Goal: Task Accomplishment & Management: Use online tool/utility

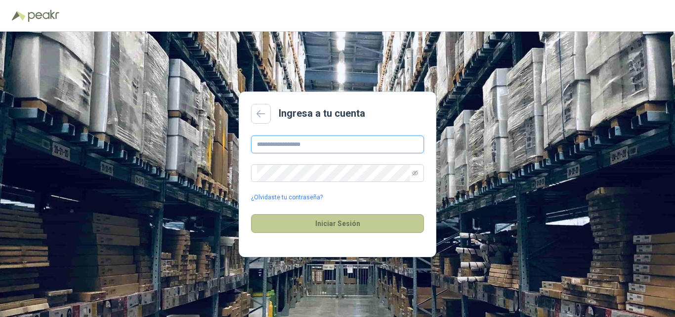
type input "**********"
click at [328, 226] on button "Iniciar Sesión" at bounding box center [337, 223] width 173 height 19
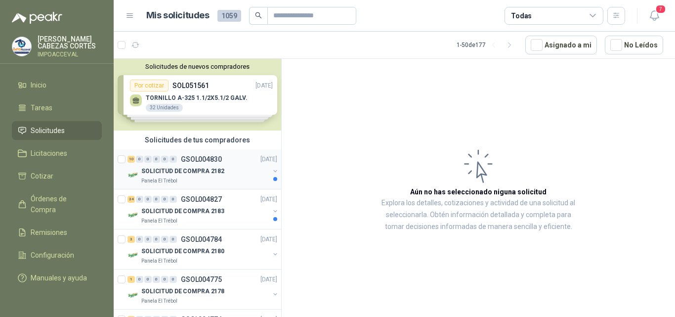
click at [181, 168] on p "SOLICITUD DE COMPRA 2182" at bounding box center [182, 170] width 83 height 9
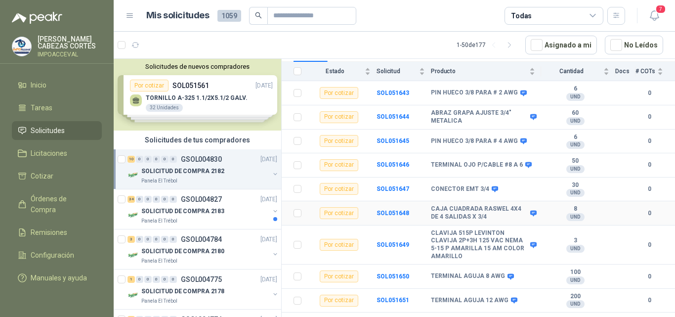
scroll to position [126, 0]
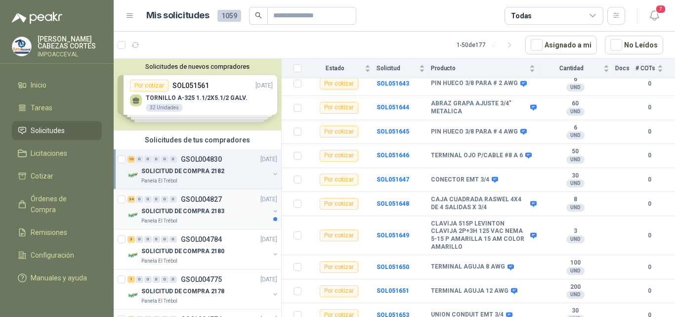
click at [180, 200] on div "34 0 0 0 0 0 GSOL004827" at bounding box center [174, 199] width 94 height 7
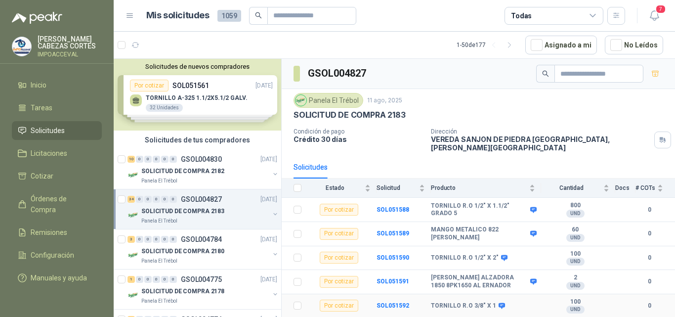
scroll to position [99, 0]
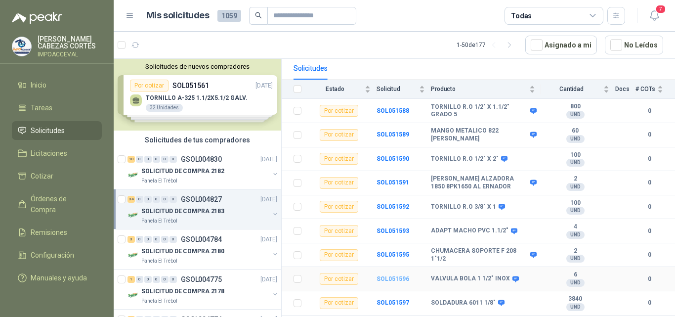
click at [386, 275] on b "SOL051596" at bounding box center [392, 278] width 33 height 7
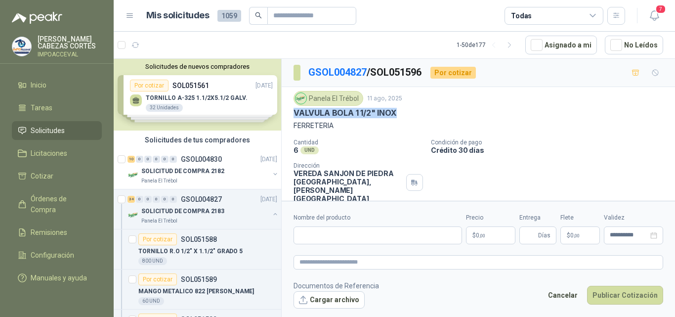
drag, startPoint x: 405, startPoint y: 111, endPoint x: 287, endPoint y: 112, distance: 118.6
click at [287, 112] on div "Panela El Trébol [DATE] VALVULA BOLA 1 1/2" INOX FERRETERIA Cantidad 6 UND  Co…" at bounding box center [478, 147] width 393 height 120
copy p "VALVULA BOLA 1 1/2" INOX"
click at [308, 234] on input "Nombre del producto" at bounding box center [377, 235] width 168 height 18
drag, startPoint x: 317, startPoint y: 222, endPoint x: 306, endPoint y: 239, distance: 20.4
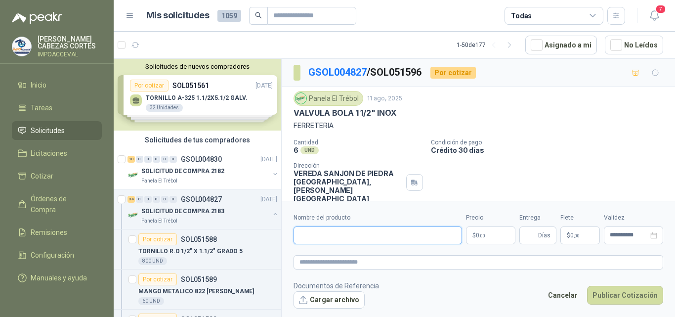
paste input "**********"
type input "**********"
click at [486, 231] on p "$ 0 ,00" at bounding box center [490, 235] width 49 height 18
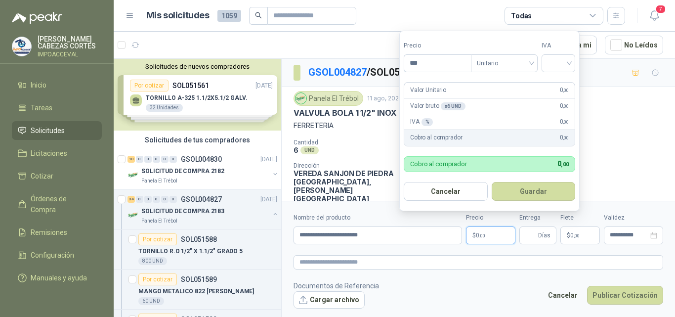
click at [371, 144] on p "Cantidad" at bounding box center [357, 142] width 129 height 7
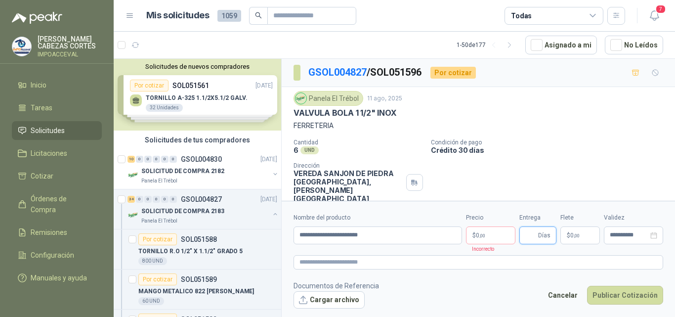
click at [533, 236] on input "Entrega" at bounding box center [530, 235] width 11 height 17
type input "*"
click at [579, 236] on span ",00" at bounding box center [577, 235] width 6 height 5
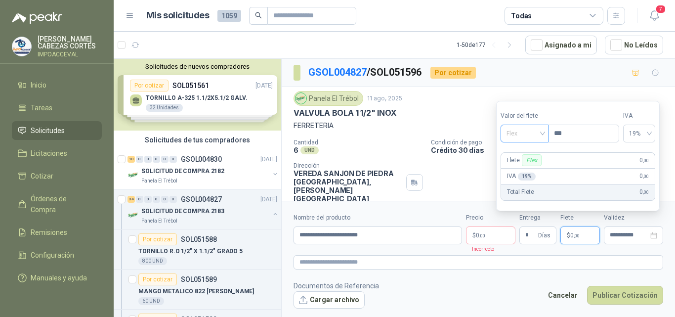
click at [511, 132] on span "Flex" at bounding box center [524, 133] width 36 height 15
click at [527, 165] on div "Incluido" at bounding box center [525, 170] width 34 height 11
click at [582, 237] on p "$ 0 ,00" at bounding box center [580, 235] width 40 height 18
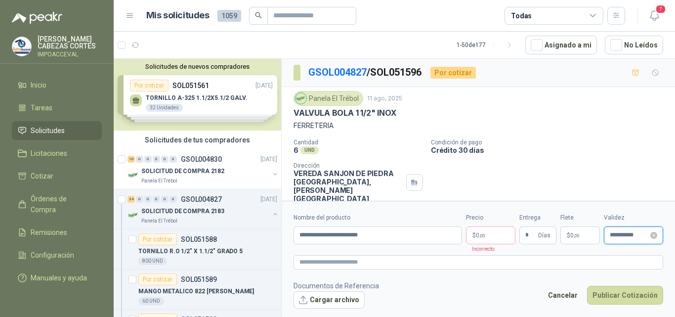
click at [615, 237] on input "**********" at bounding box center [629, 235] width 39 height 6
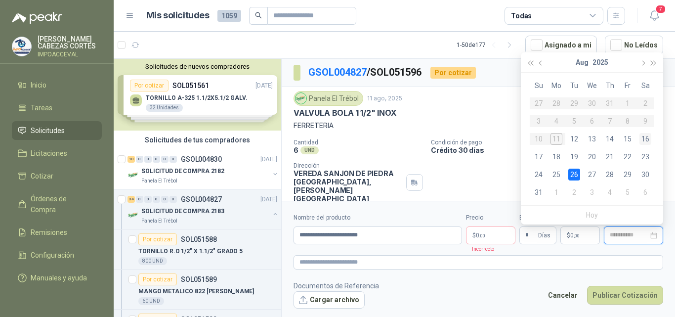
type input "**********"
click at [641, 139] on div "16" at bounding box center [645, 139] width 12 height 12
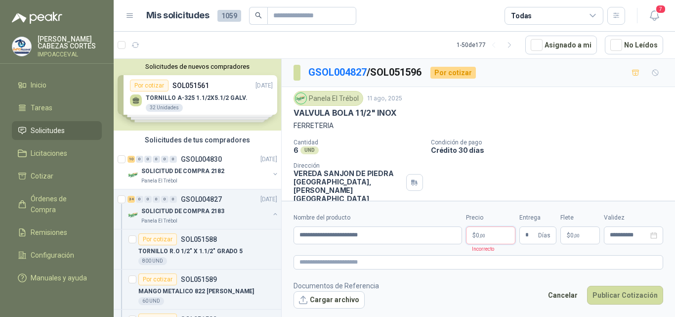
click at [486, 233] on p "$ 0 ,00" at bounding box center [490, 235] width 49 height 18
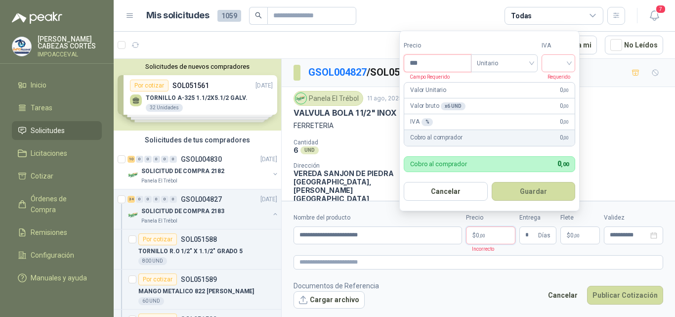
click at [421, 61] on input "***" at bounding box center [437, 63] width 67 height 17
type input "*********"
click at [565, 59] on input "search" at bounding box center [558, 62] width 22 height 15
click at [555, 84] on div "19%" at bounding box center [560, 83] width 18 height 11
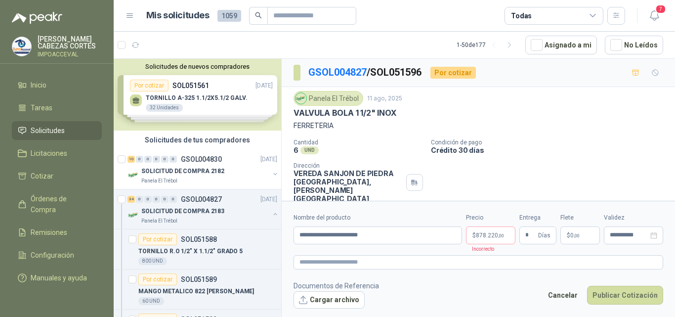
click at [624, 137] on div "Panela El Trébol [DATE] VALVULA BOLA 1 1/2" INOX FERRETERIA Cantidad 6 UND  Co…" at bounding box center [478, 147] width 370 height 112
click at [493, 280] on footer "Documentos de Referencia Cargar archivo Cancelar Publicar Cotización" at bounding box center [478, 294] width 370 height 29
click at [453, 302] on footer "Documentos de Referencia Cargar archivo Cancelar Publicar Cotización" at bounding box center [478, 294] width 370 height 29
click at [611, 294] on button "Publicar Cotización" at bounding box center [625, 295] width 76 height 19
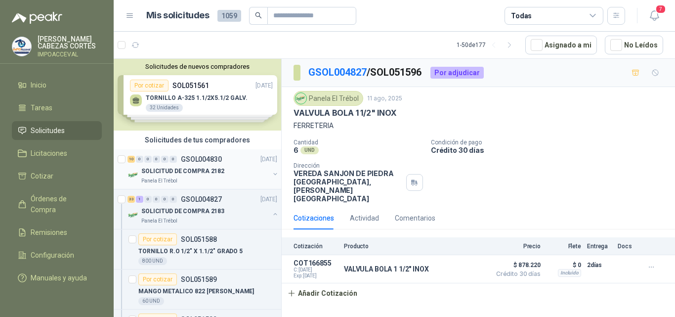
click at [162, 172] on p "SOLICITUD DE COMPRA 2182" at bounding box center [182, 170] width 83 height 9
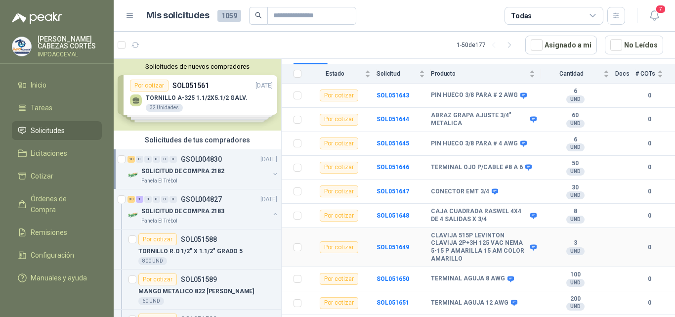
scroll to position [126, 0]
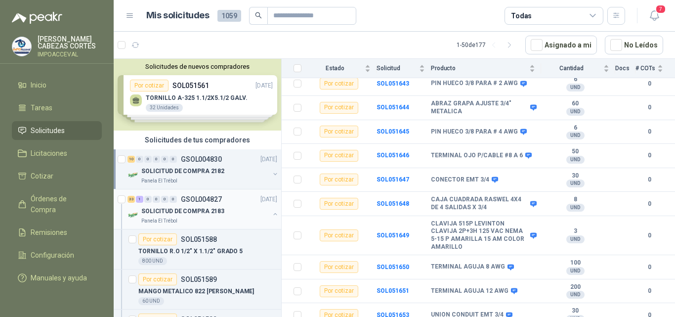
click at [185, 213] on p "SOLICITUD DE COMPRA 2183" at bounding box center [182, 211] width 83 height 9
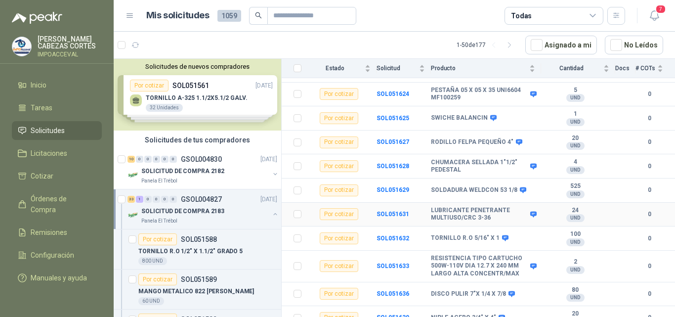
scroll to position [695, 0]
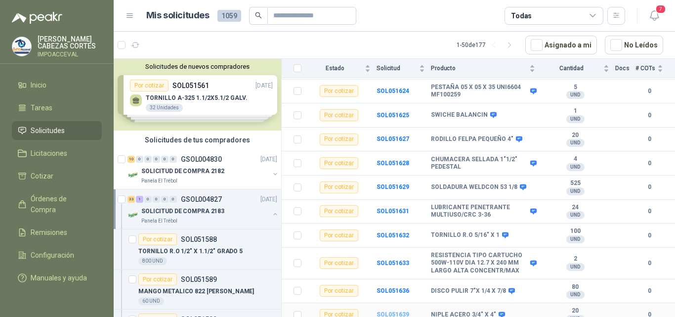
click at [386, 311] on b "SOL051639" at bounding box center [392, 314] width 33 height 7
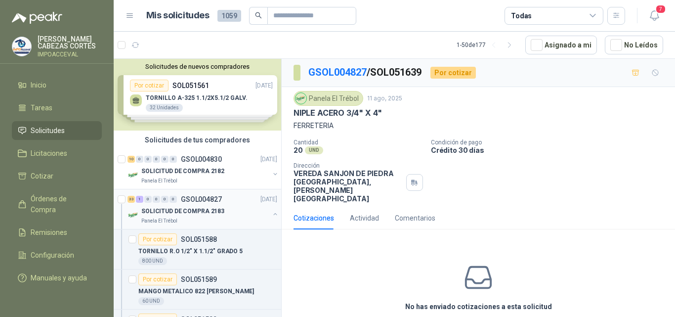
click at [182, 210] on p "SOLICITUD DE COMPRA 2183" at bounding box center [182, 211] width 83 height 9
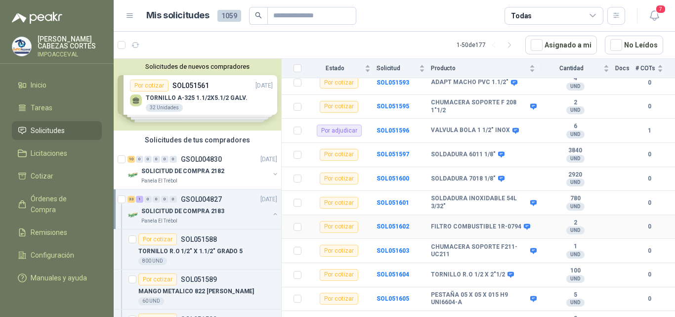
scroll to position [296, 0]
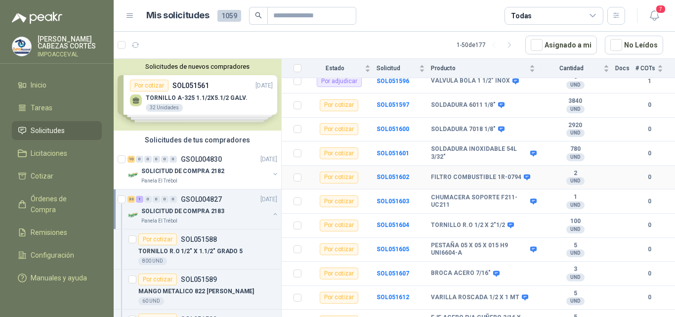
click at [456, 173] on b "FILTRO COMBUSTIBLE 1R-0794" at bounding box center [476, 177] width 90 height 8
click at [463, 173] on b "FILTRO COMBUSTIBLE 1R-0794" at bounding box center [476, 177] width 90 height 8
click at [387, 173] on b "SOL051602" at bounding box center [392, 176] width 33 height 7
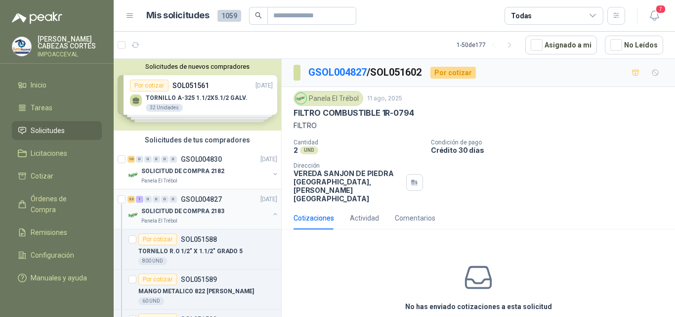
click at [172, 205] on div "SOLICITUD DE COMPRA 2183" at bounding box center [205, 211] width 128 height 12
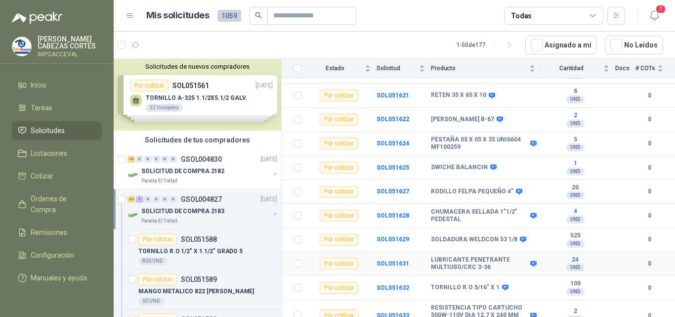
scroll to position [695, 0]
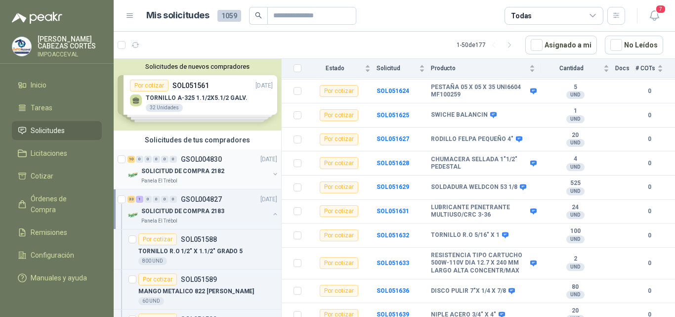
click at [191, 166] on div "SOLICITUD DE COMPRA 2182" at bounding box center [205, 171] width 128 height 12
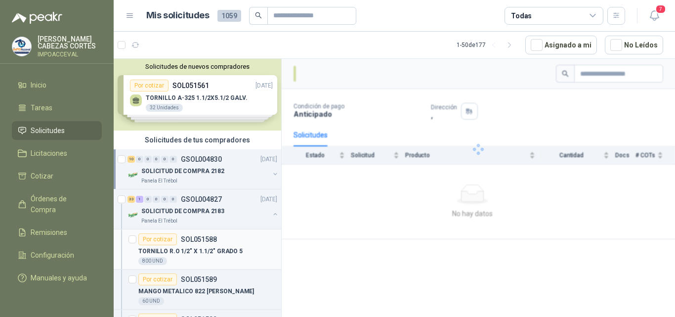
click at [206, 249] on p "TORNILLO R.O 1/2" X 1.1/2" GRADO 5" at bounding box center [190, 251] width 104 height 9
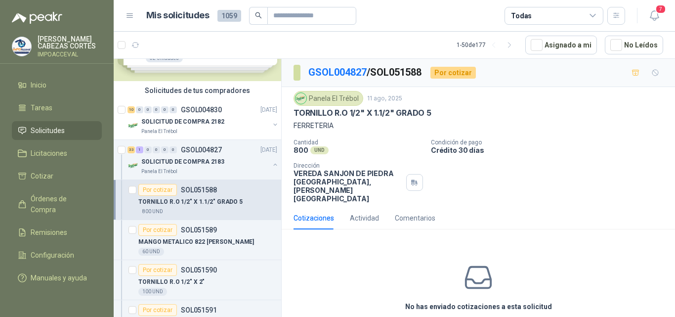
scroll to position [99, 0]
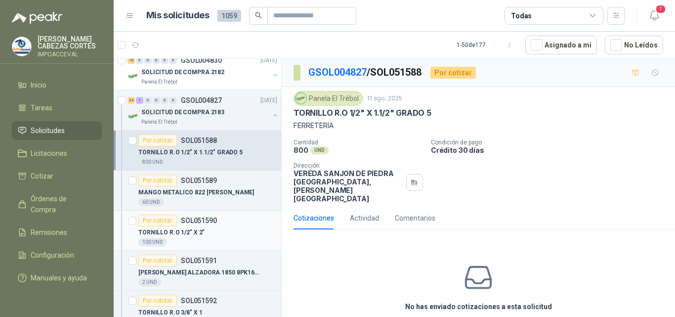
click at [205, 222] on p "SOL051590" at bounding box center [199, 220] width 36 height 7
click at [193, 194] on p "MANGO METALICO 822 [PERSON_NAME]" at bounding box center [196, 192] width 116 height 9
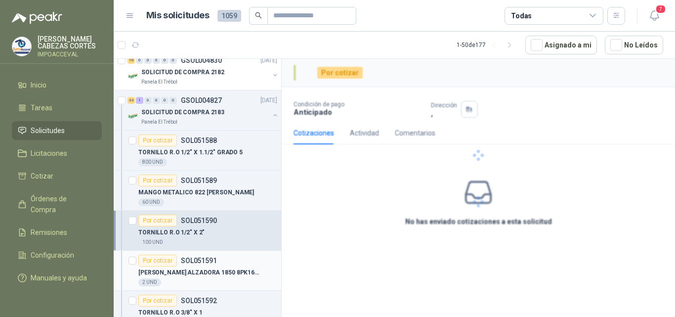
click at [205, 275] on p "[PERSON_NAME] ALZADORA 1850 8PK1650 AL ERNADOR" at bounding box center [199, 272] width 123 height 9
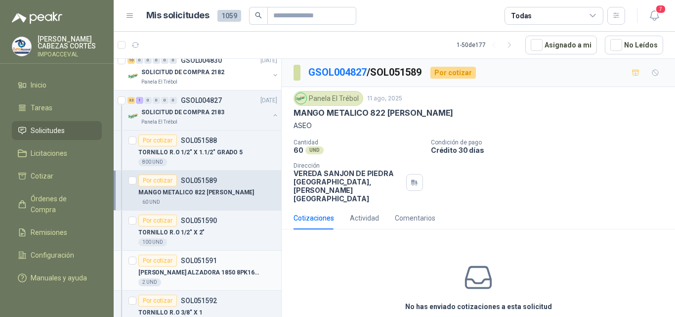
scroll to position [198, 0]
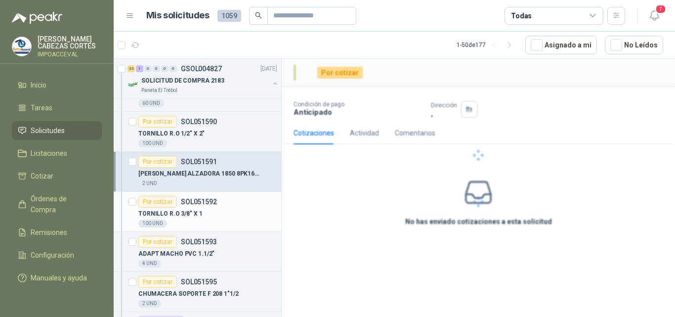
click at [202, 215] on div "TORNILLO R.O 3/8" X 1" at bounding box center [207, 213] width 139 height 12
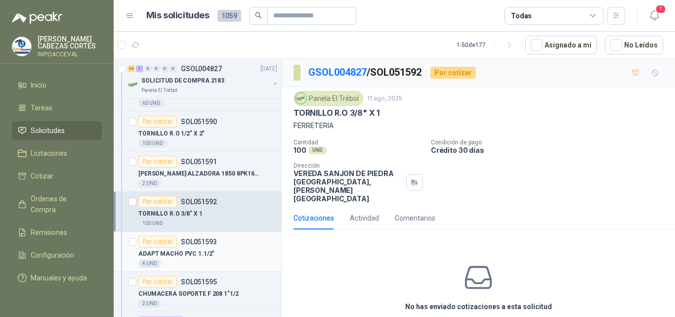
click at [190, 250] on p "ADAPT MACHO PVC 1.1/2"" at bounding box center [176, 253] width 76 height 9
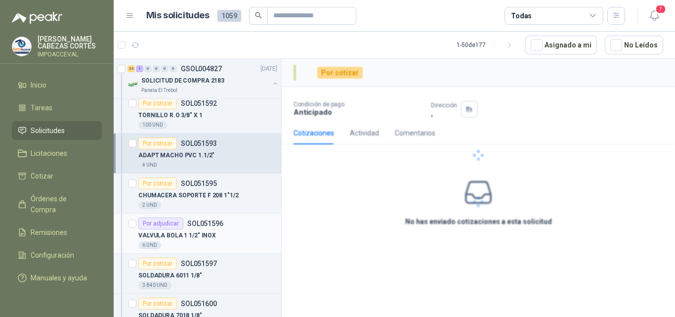
scroll to position [296, 0]
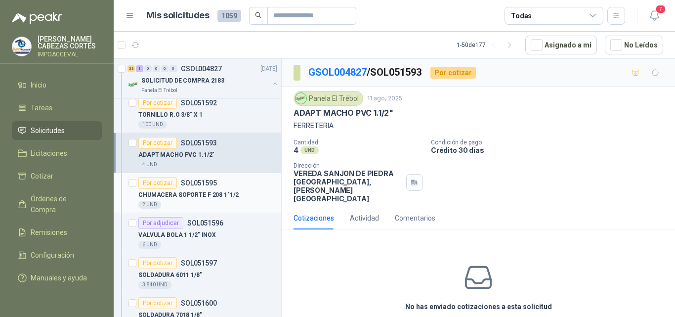
click at [190, 196] on p "CHUMACERA SOPORTE F 208 1"1/2" at bounding box center [188, 194] width 100 height 9
click at [194, 249] on article "Por adjudicar SOL051596 VALVULA BOLA 1 1/2" INOX 6 UND" at bounding box center [197, 233] width 167 height 40
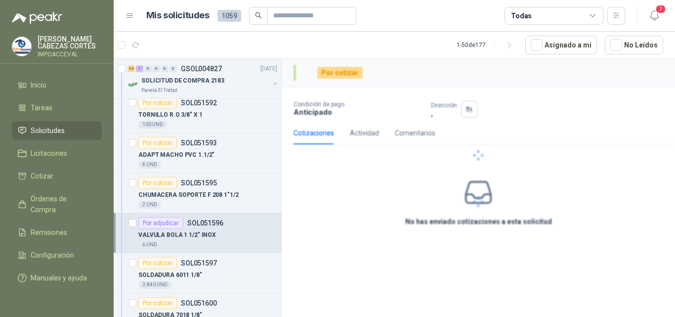
scroll to position [445, 0]
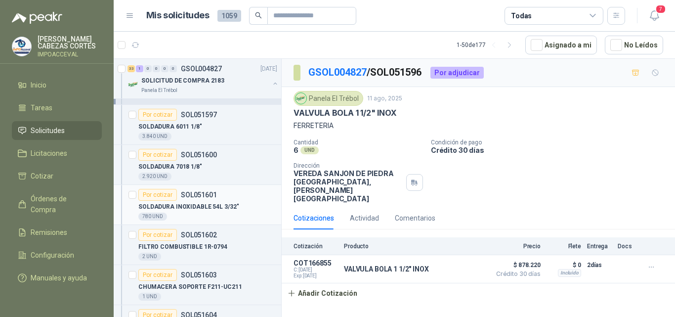
click at [189, 211] on p "SOLDADURA INOXIDABLE 54L 3/32"" at bounding box center [188, 206] width 100 height 9
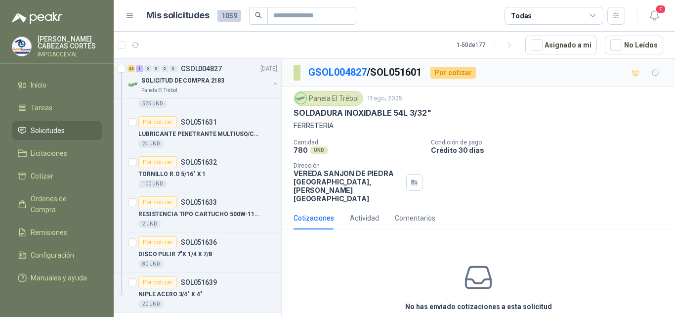
scroll to position [1334, 0]
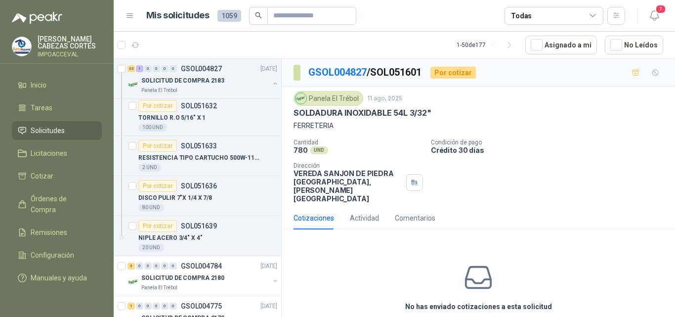
click at [66, 131] on li "Solicitudes" at bounding box center [57, 130] width 78 height 11
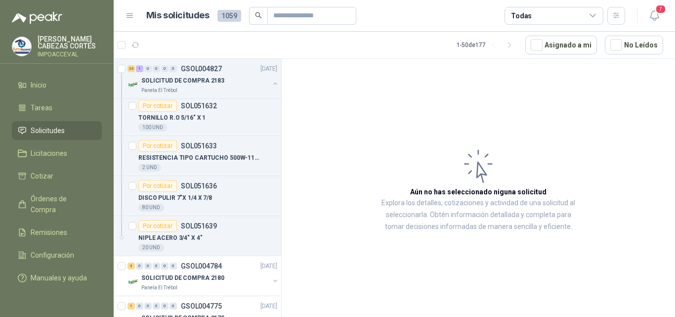
click at [48, 132] on span "Solicitudes" at bounding box center [48, 130] width 34 height 11
click at [48, 130] on span "Solicitudes" at bounding box center [48, 130] width 34 height 11
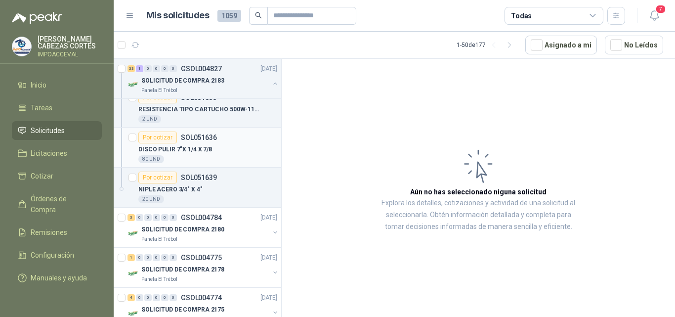
scroll to position [1383, 0]
